Goal: Task Accomplishment & Management: Manage account settings

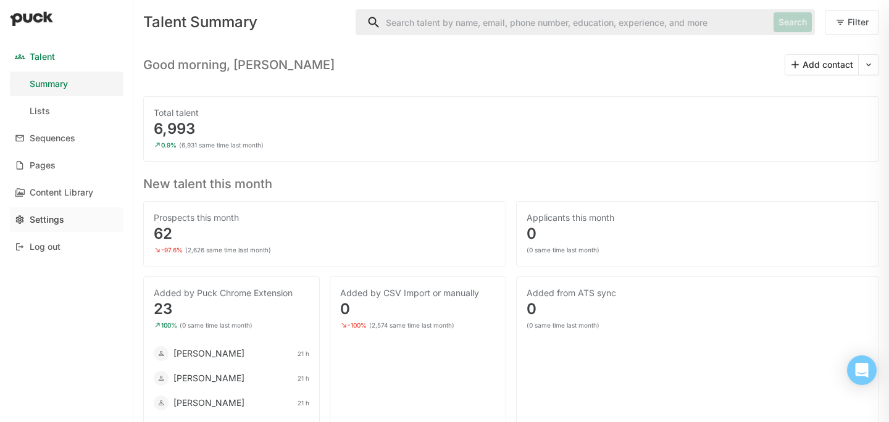
click at [40, 224] on div "Settings" at bounding box center [47, 220] width 35 height 10
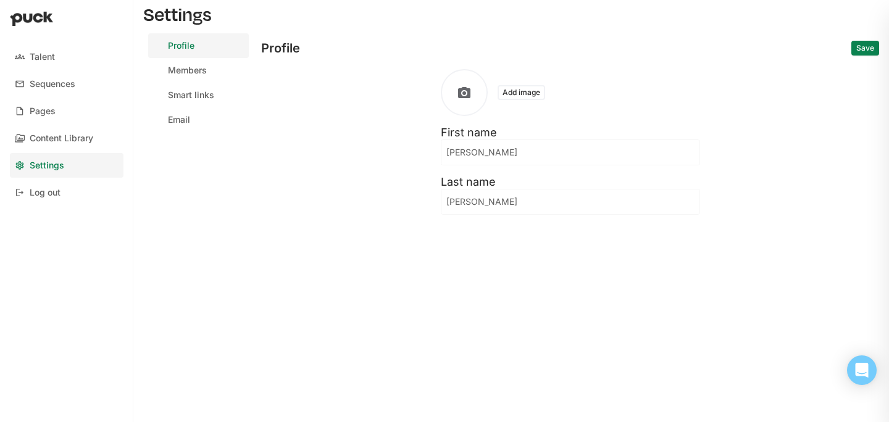
click at [511, 93] on button "Add image" at bounding box center [521, 92] width 48 height 15
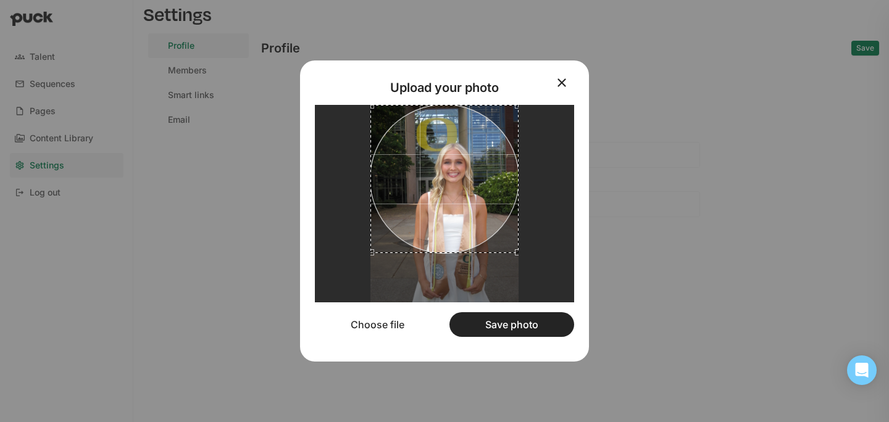
click at [457, 218] on div at bounding box center [444, 179] width 148 height 148
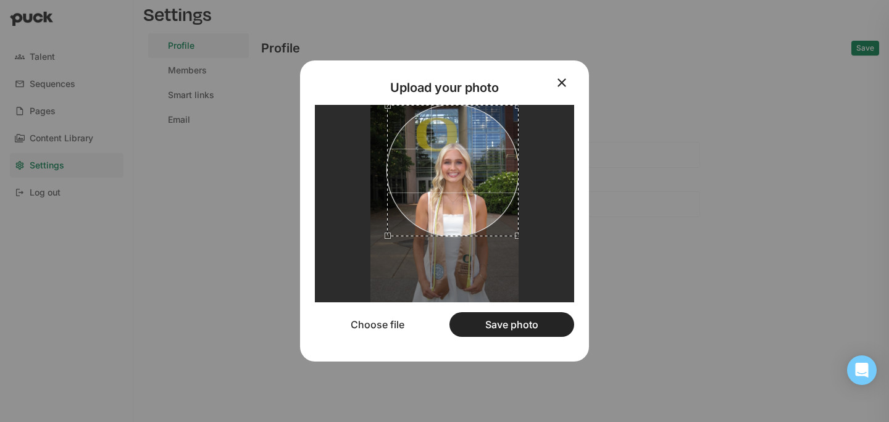
click at [389, 247] on div at bounding box center [444, 203] width 148 height 197
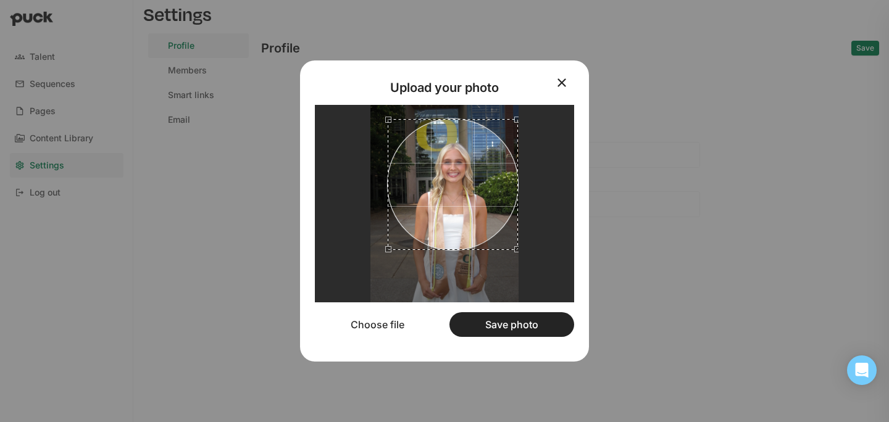
click at [451, 218] on div at bounding box center [453, 184] width 131 height 131
click at [385, 117] on div at bounding box center [385, 117] width 0 height 0
click at [504, 323] on button "Save photo" at bounding box center [511, 324] width 125 height 25
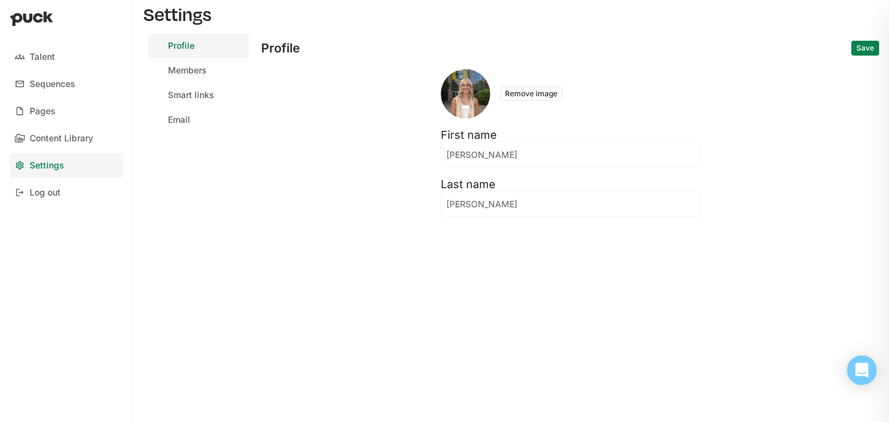
click at [863, 41] on button "Save" at bounding box center [865, 48] width 28 height 15
click at [46, 52] on div "Talent" at bounding box center [42, 57] width 25 height 10
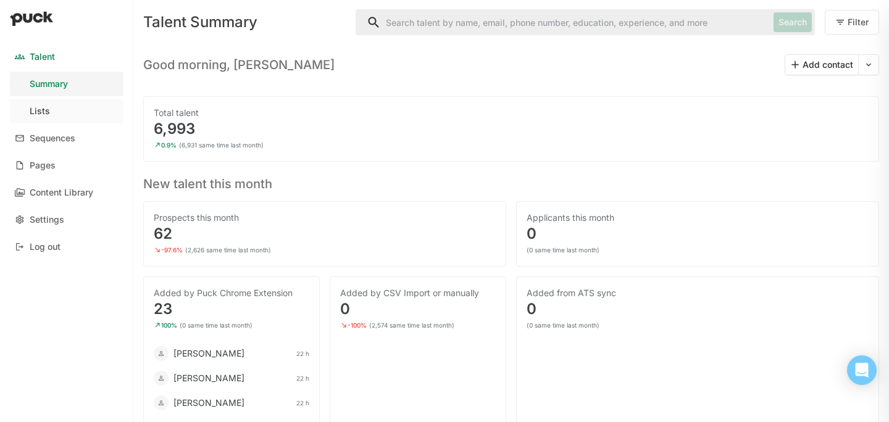
click at [72, 108] on link "Lists" at bounding box center [67, 111] width 114 height 25
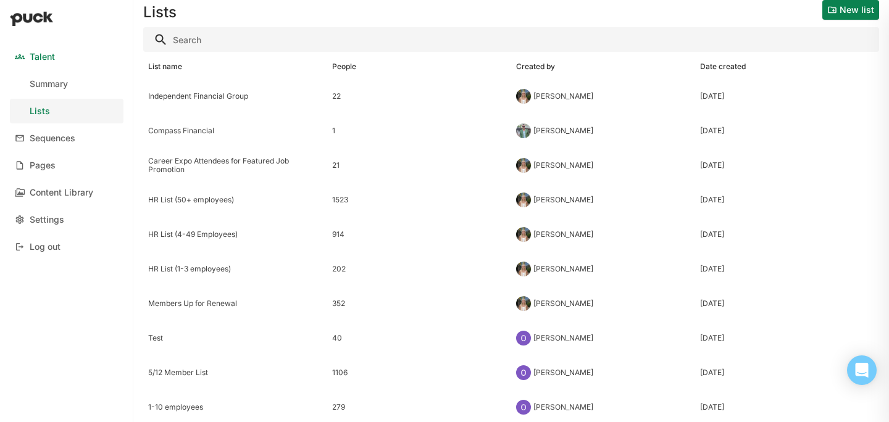
scroll to position [15, 0]
